Goal: Information Seeking & Learning: Learn about a topic

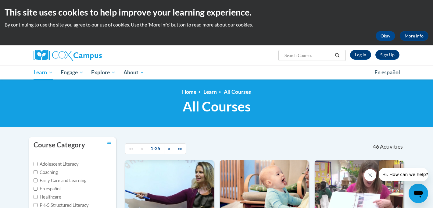
click at [261, 60] on div "Sign Up Log In Search Search..." at bounding box center [279, 53] width 250 height 16
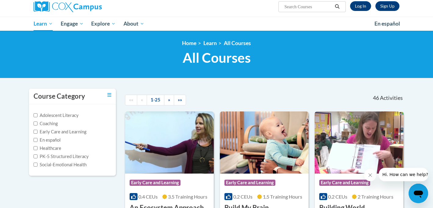
scroll to position [37, 0]
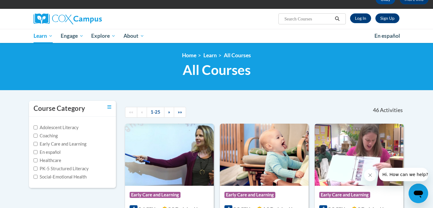
click at [217, 101] on div "«« « 1-25 » »»" at bounding box center [180, 112] width 120 height 23
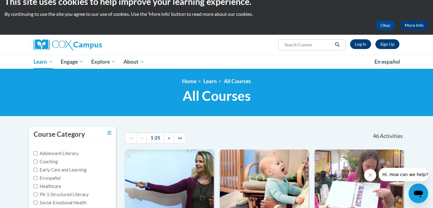
scroll to position [0, 0]
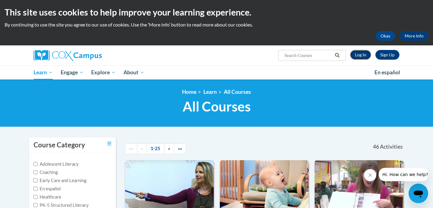
click at [357, 55] on link "Log In" at bounding box center [360, 55] width 21 height 10
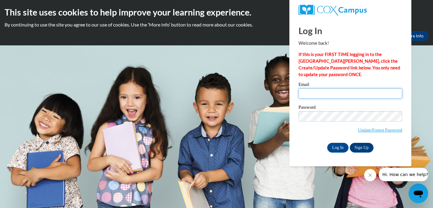
click at [345, 96] on input "Email" at bounding box center [350, 93] width 104 height 10
type input "mindhamc@uwplatt.edu"
click at [334, 146] on input "Log In" at bounding box center [337, 148] width 21 height 10
click at [337, 148] on input "Log In" at bounding box center [337, 148] width 21 height 10
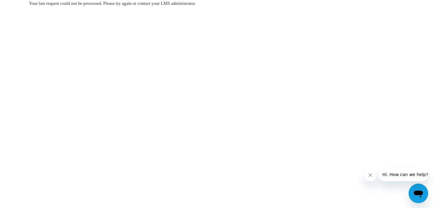
click at [221, 81] on body "Your last request could not be processed. Please try again or contact your LMS …" at bounding box center [216, 104] width 433 height 208
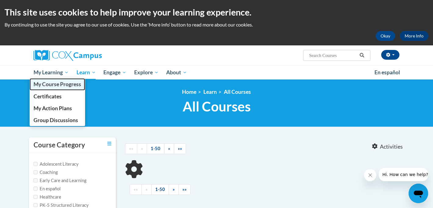
click at [58, 87] on span "My Course Progress" at bounding box center [58, 84] width 48 height 6
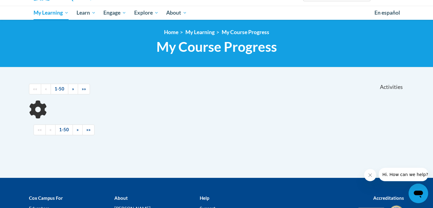
scroll to position [61, 0]
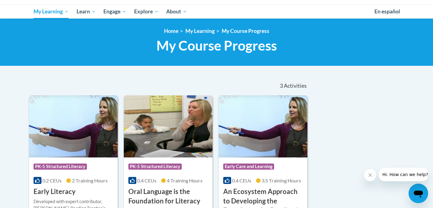
click at [338, 124] on div "Sort Date Enrolled Title (A-Z) «« « 1-3 » »» 3 Activities CEUs Course Category:…" at bounding box center [216, 169] width 384 height 186
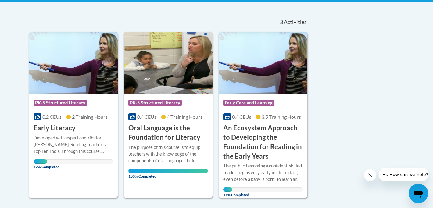
scroll to position [134, 0]
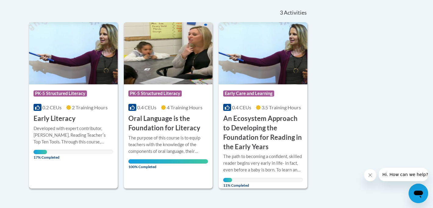
click at [86, 97] on span "PK-5 Structured Literacy" at bounding box center [61, 94] width 55 height 8
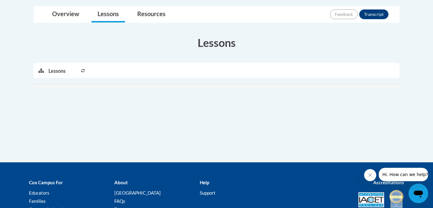
scroll to position [146, 0]
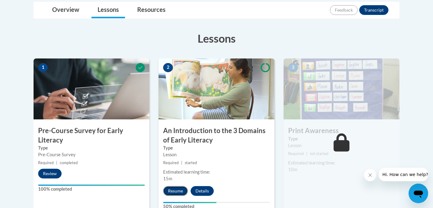
click at [175, 191] on button "Resume" at bounding box center [175, 191] width 25 height 10
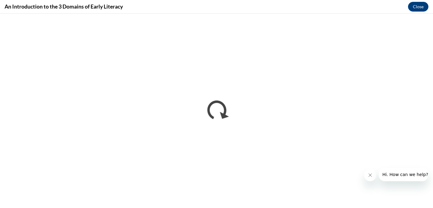
scroll to position [0, 0]
click at [309, 8] on div "An Introduction to the 3 Domains of Early Literacy Close" at bounding box center [216, 7] width 433 height 14
click at [248, 12] on div "An Introduction to the 3 Domains of Early Literacy Close" at bounding box center [216, 7] width 433 height 14
click at [286, 8] on div "An Introduction to the 3 Domains of Early Literacy Close" at bounding box center [216, 7] width 433 height 14
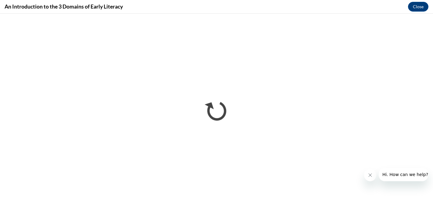
click at [316, 9] on div "An Introduction to the 3 Domains of Early Literacy Close" at bounding box center [216, 7] width 433 height 14
click at [348, 6] on div "An Introduction to the 3 Domains of Early Literacy Close" at bounding box center [216, 7] width 433 height 14
click at [337, 9] on div "An Introduction to the 3 Domains of Early Literacy Close" at bounding box center [216, 7] width 433 height 14
click at [176, 8] on div "An Introduction to the 3 Domains of Early Literacy Close" at bounding box center [216, 7] width 433 height 14
click at [314, 3] on div "An Introduction to the 3 Domains of Early Literacy Close" at bounding box center [216, 7] width 433 height 14
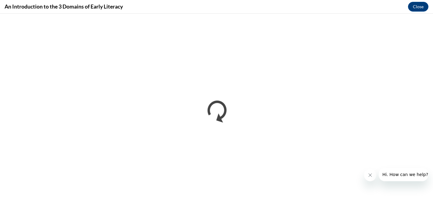
click at [311, 4] on div "An Introduction to the 3 Domains of Early Literacy Close" at bounding box center [216, 7] width 433 height 14
click at [309, 8] on div "An Introduction to the 3 Domains of Early Literacy Close" at bounding box center [216, 7] width 433 height 14
click at [267, 6] on div "An Introduction to the 3 Domains of Early Literacy Close" at bounding box center [216, 7] width 433 height 14
click at [274, 6] on div "An Introduction to the 3 Domains of Early Literacy Close" at bounding box center [216, 7] width 433 height 14
click at [334, 8] on div "An Introduction to the 3 Domains of Early Literacy Close" at bounding box center [216, 7] width 433 height 14
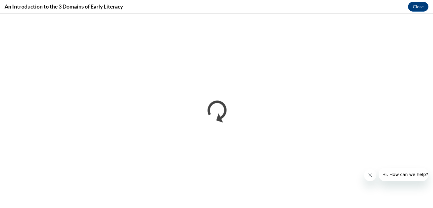
click at [311, 6] on div "An Introduction to the 3 Domains of Early Literacy Close" at bounding box center [216, 7] width 433 height 14
click at [257, 8] on div "An Introduction to the 3 Domains of Early Literacy Close" at bounding box center [216, 7] width 433 height 14
click at [289, 1] on div "An Introduction to the 3 Domains of Early Literacy Close" at bounding box center [216, 7] width 433 height 14
click at [285, 4] on div "An Introduction to the 3 Domains of Early Literacy Close" at bounding box center [216, 7] width 433 height 14
click at [281, 7] on div "An Introduction to the 3 Domains of Early Literacy Close" at bounding box center [216, 7] width 433 height 14
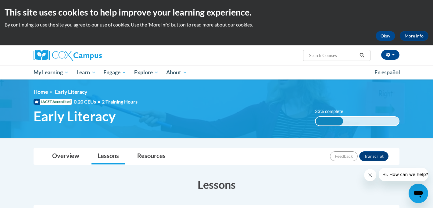
click at [412, 147] on body "This site uses cookies to help improve your learning experience. By continuing …" at bounding box center [216, 206] width 433 height 412
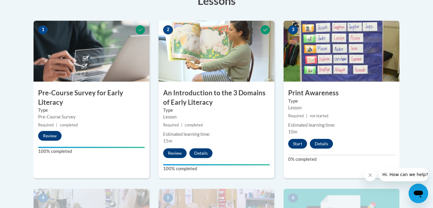
scroll to position [183, 0]
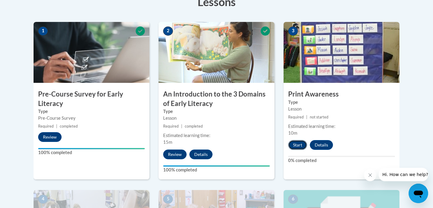
click at [292, 146] on button "Start" at bounding box center [297, 145] width 19 height 10
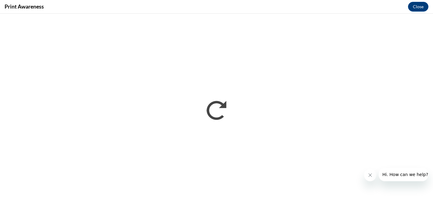
scroll to position [0, 0]
click at [369, 173] on icon "Close message from company" at bounding box center [369, 175] width 5 height 5
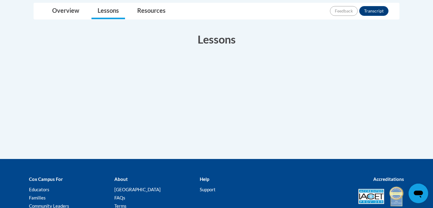
scroll to position [146, 0]
